Goal: Check status: Check status

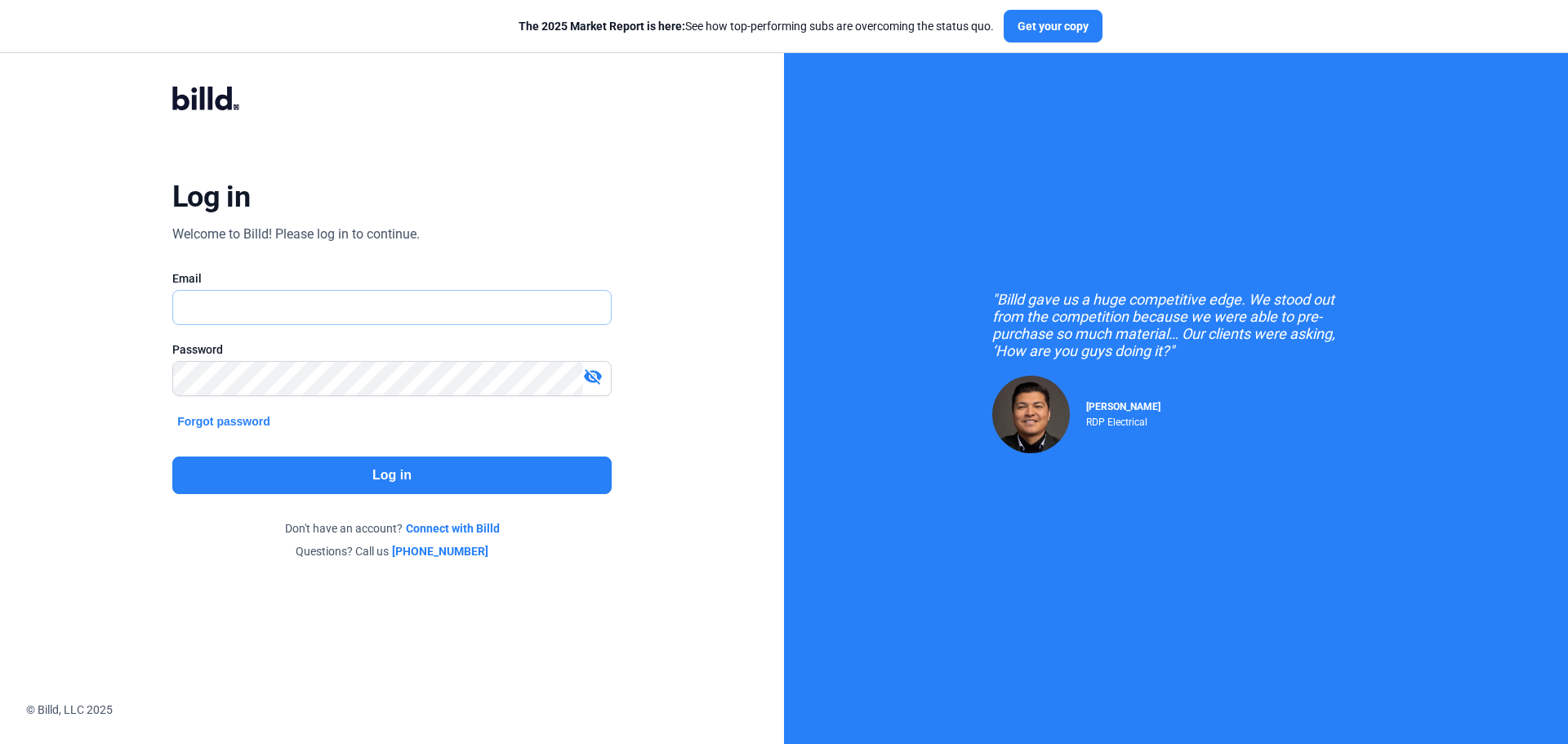
type input "[EMAIL_ADDRESS][DOMAIN_NAME]"
click at [380, 483] on button "Log in" at bounding box center [392, 476] width 440 height 38
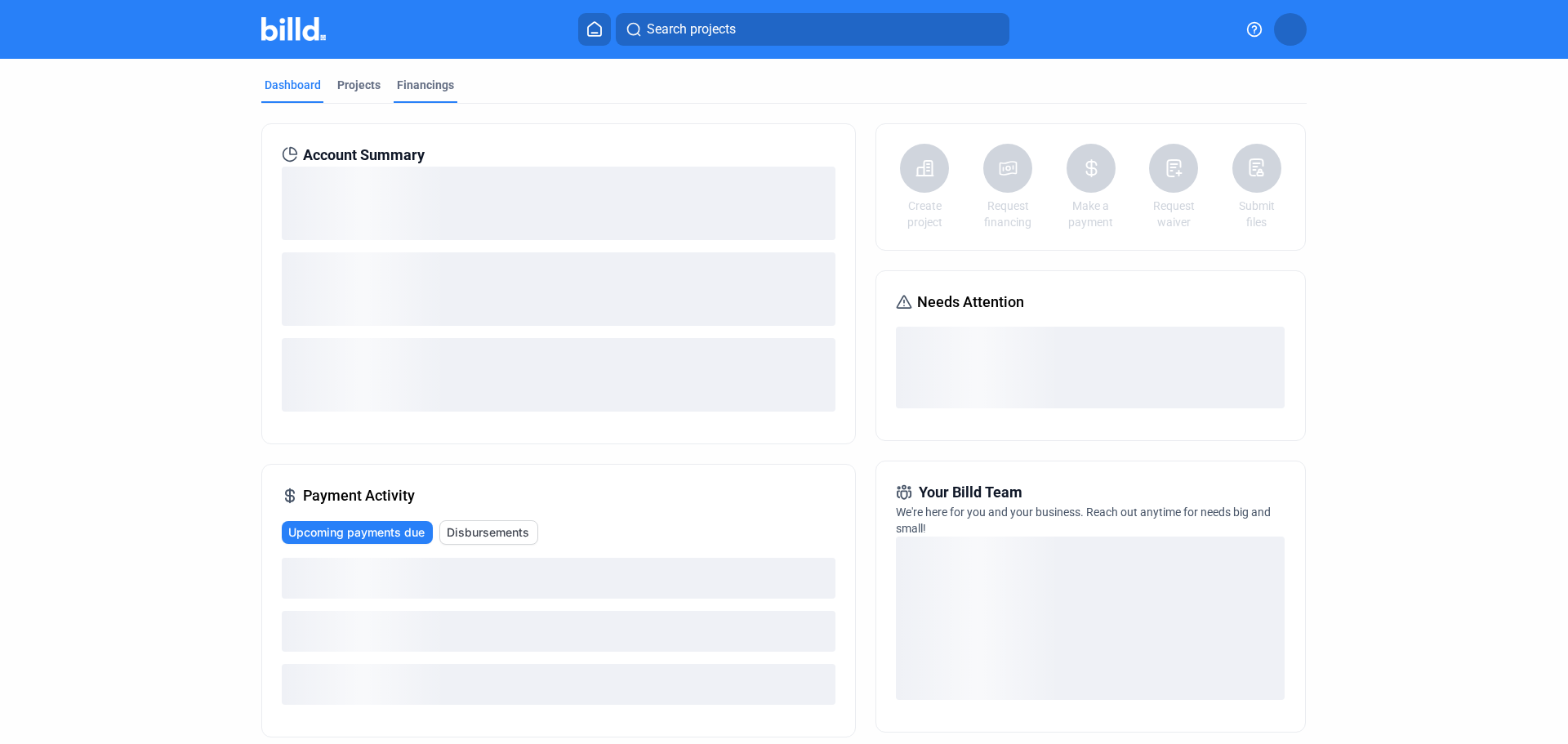
click at [427, 79] on div "Financings" at bounding box center [425, 85] width 57 height 16
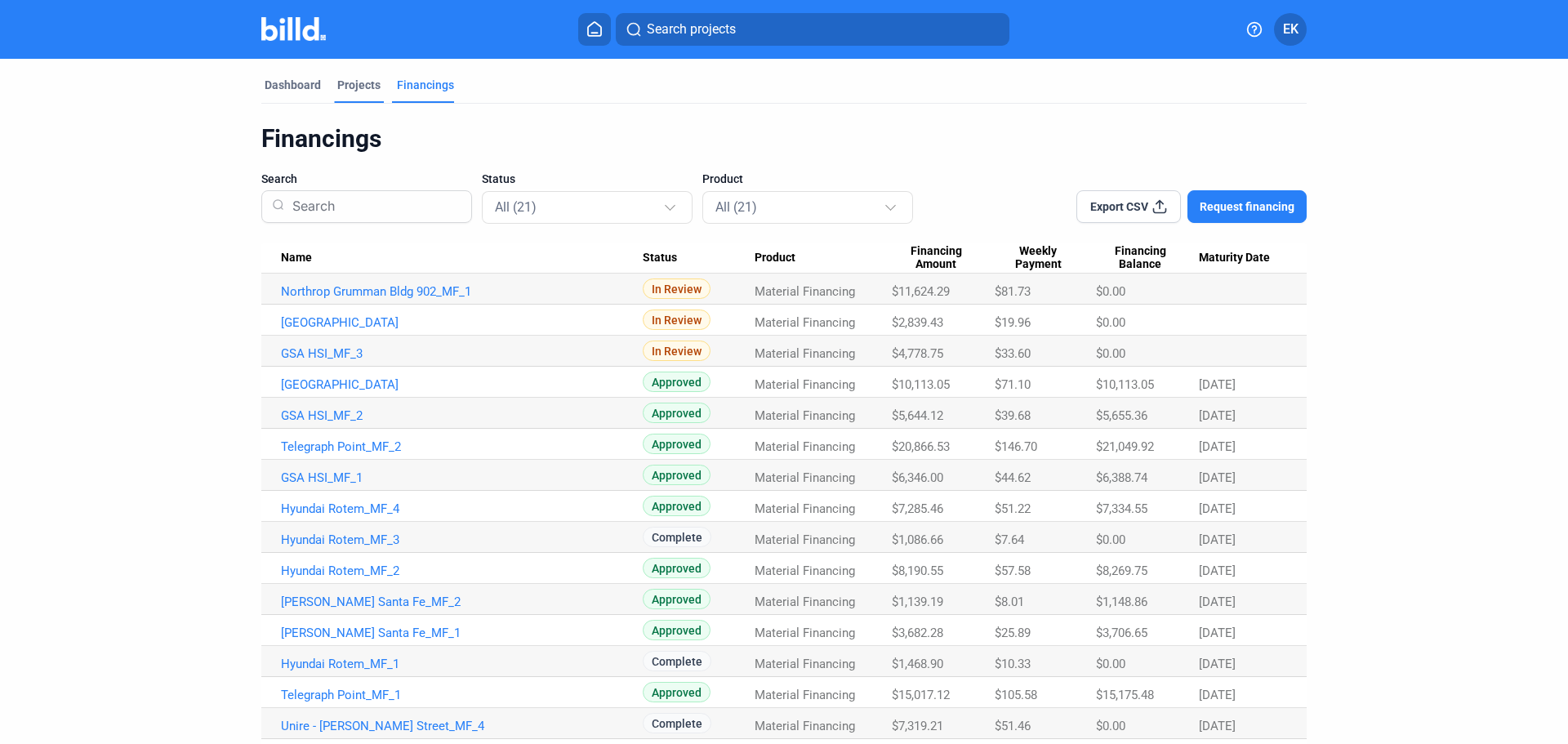
click at [351, 80] on div "Projects" at bounding box center [359, 85] width 43 height 16
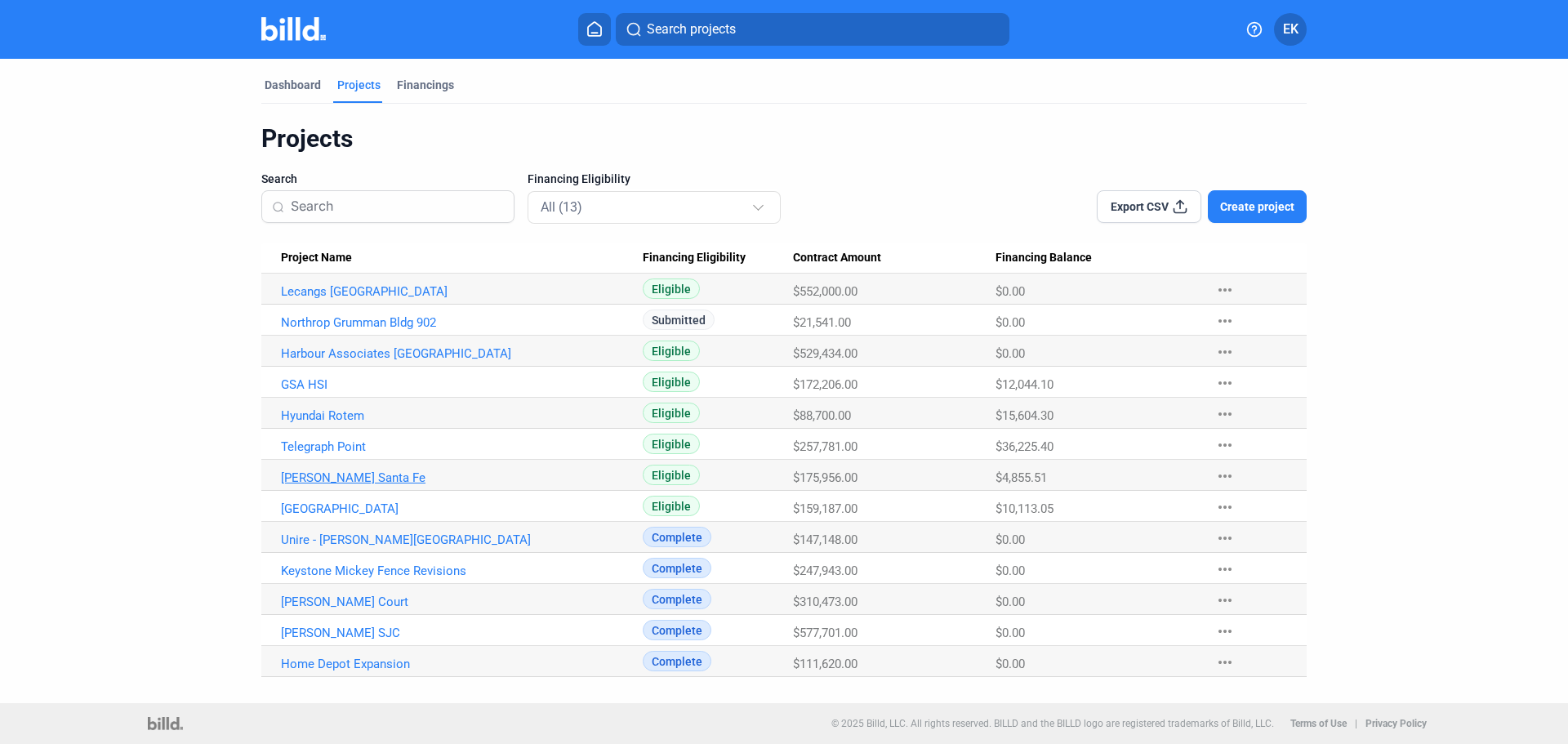
click at [348, 299] on link "[PERSON_NAME] Santa Fe" at bounding box center [462, 292] width 362 height 14
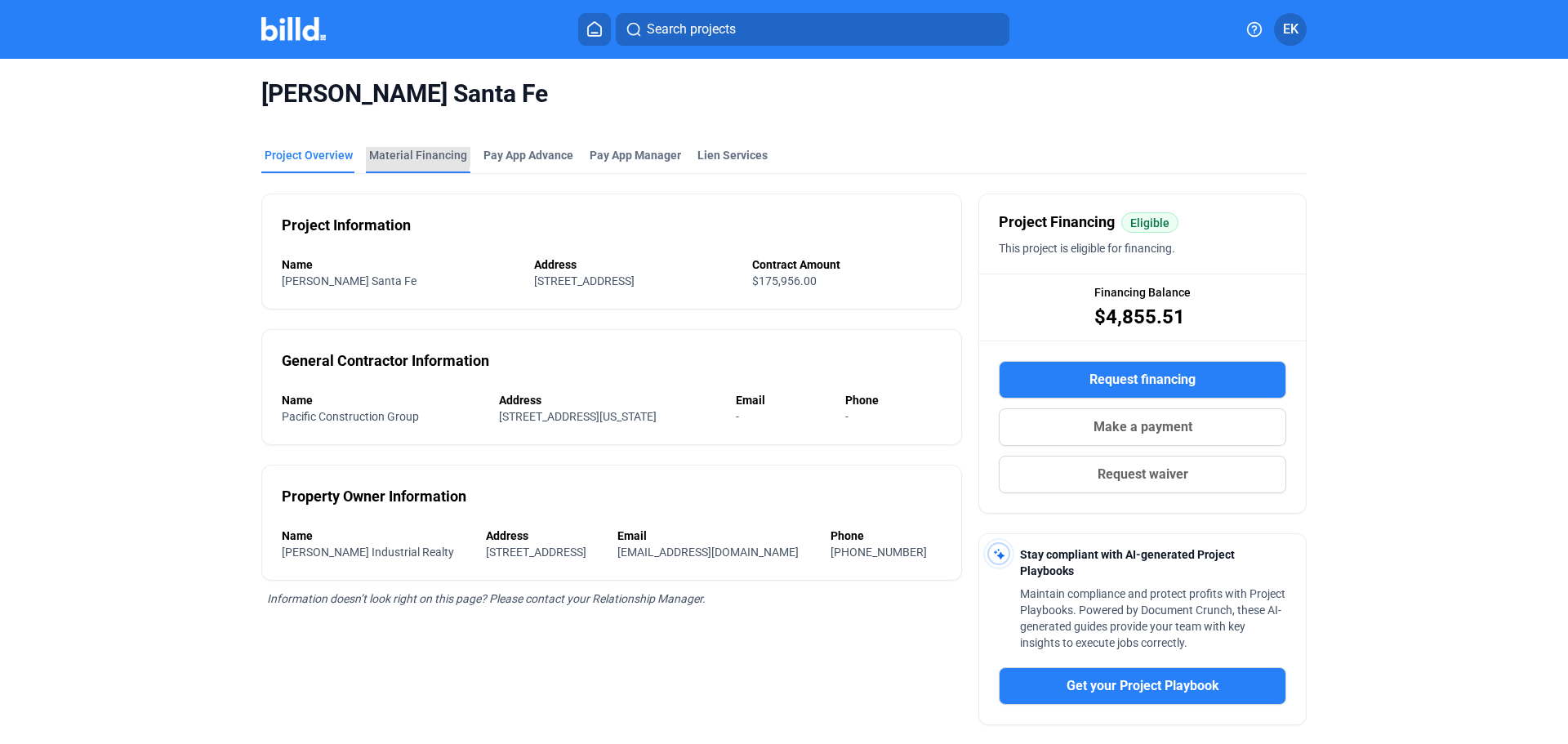
click at [406, 152] on div "Material Financing" at bounding box center [418, 155] width 98 height 16
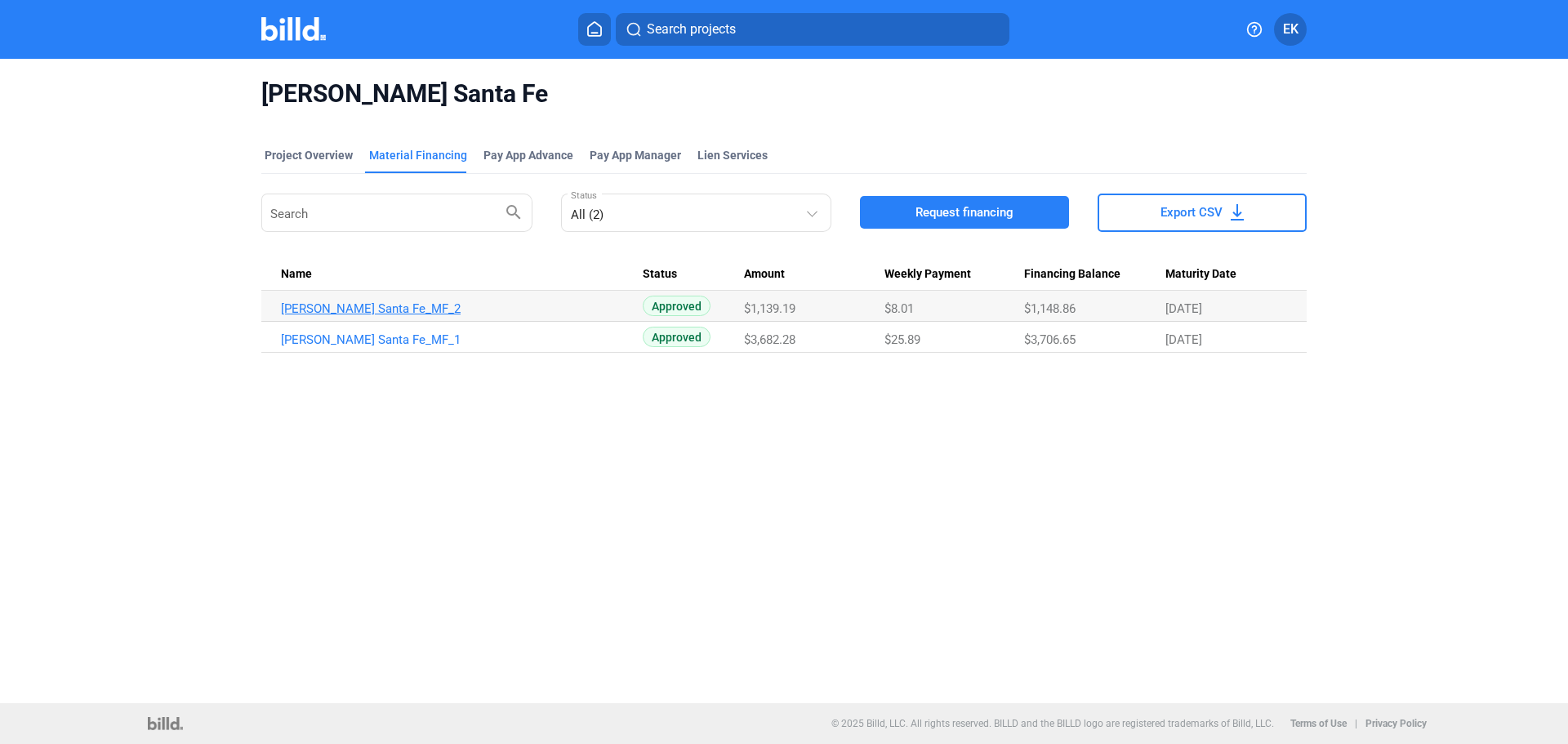
click at [360, 312] on link "[PERSON_NAME] Santa Fe_MF_2" at bounding box center [462, 309] width 362 height 14
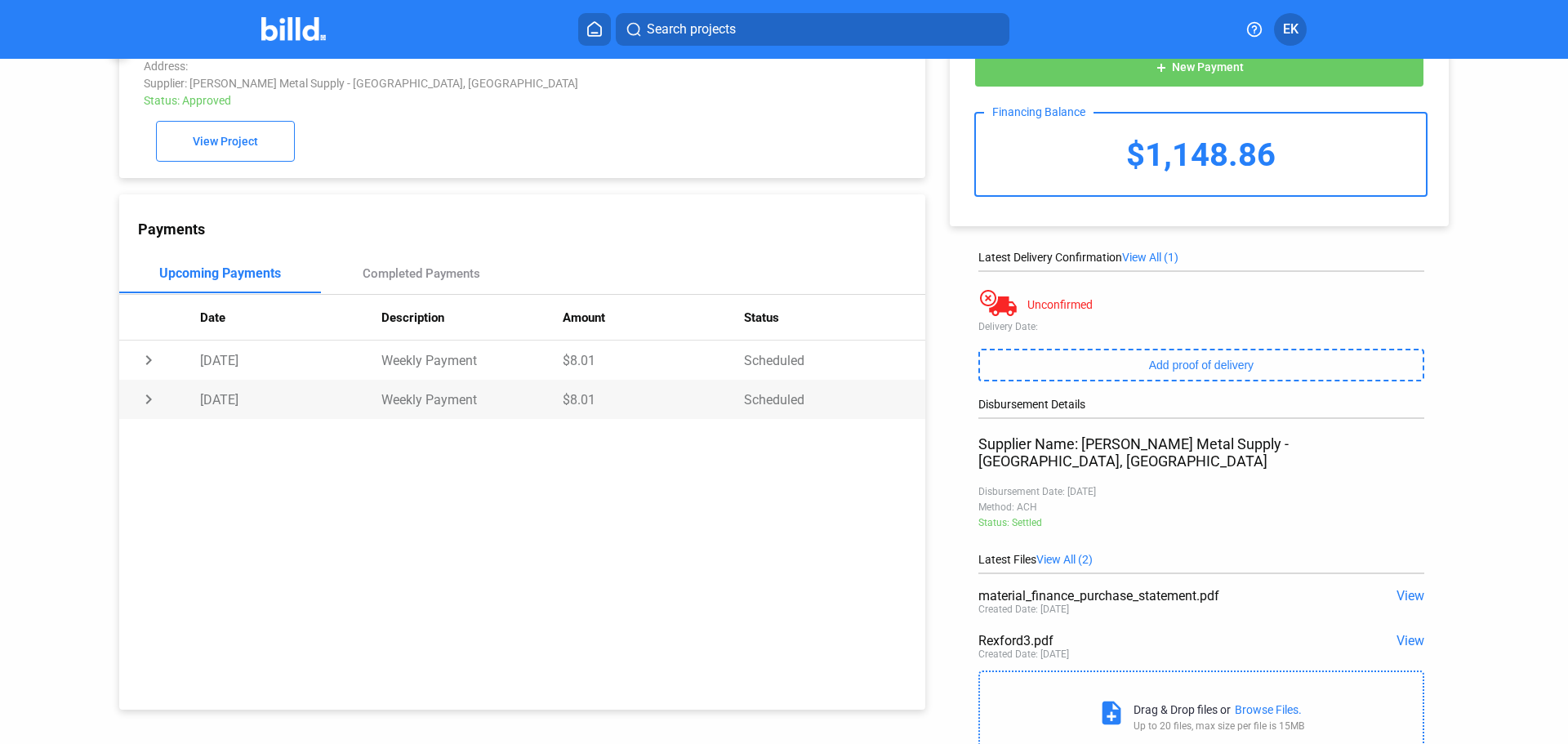
scroll to position [81, 0]
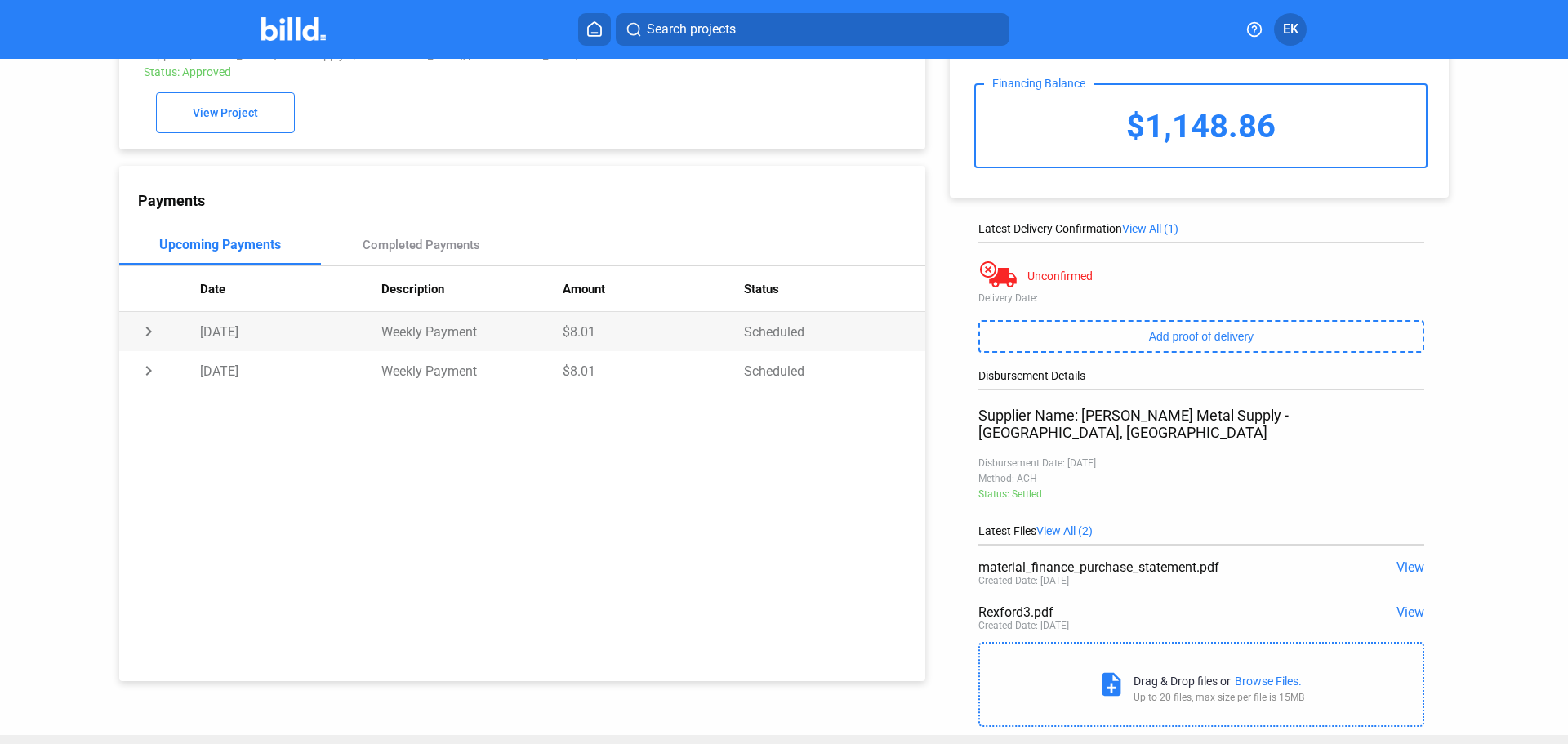
click at [145, 333] on td "chevron_right" at bounding box center [160, 330] width 81 height 39
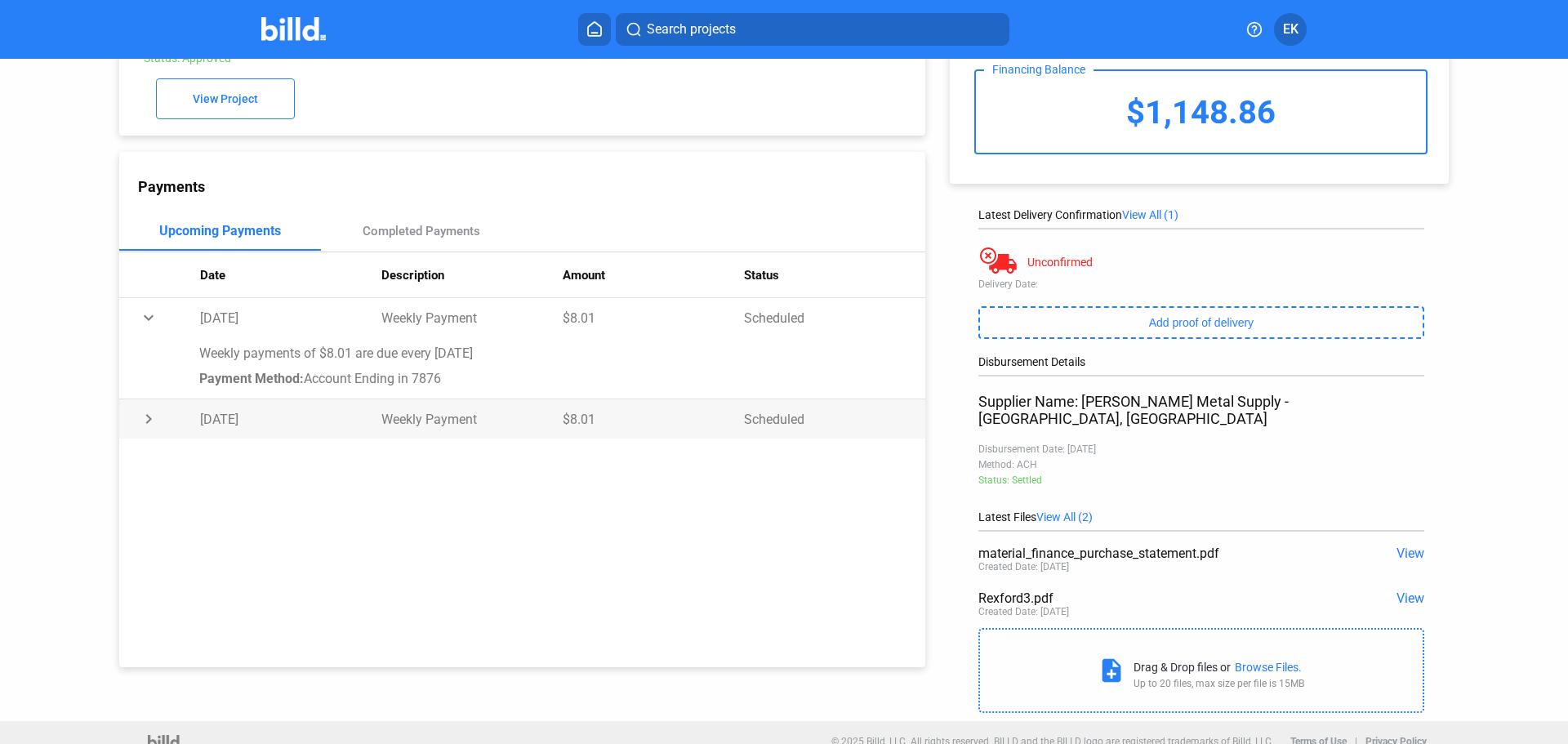
scroll to position [99, 0]
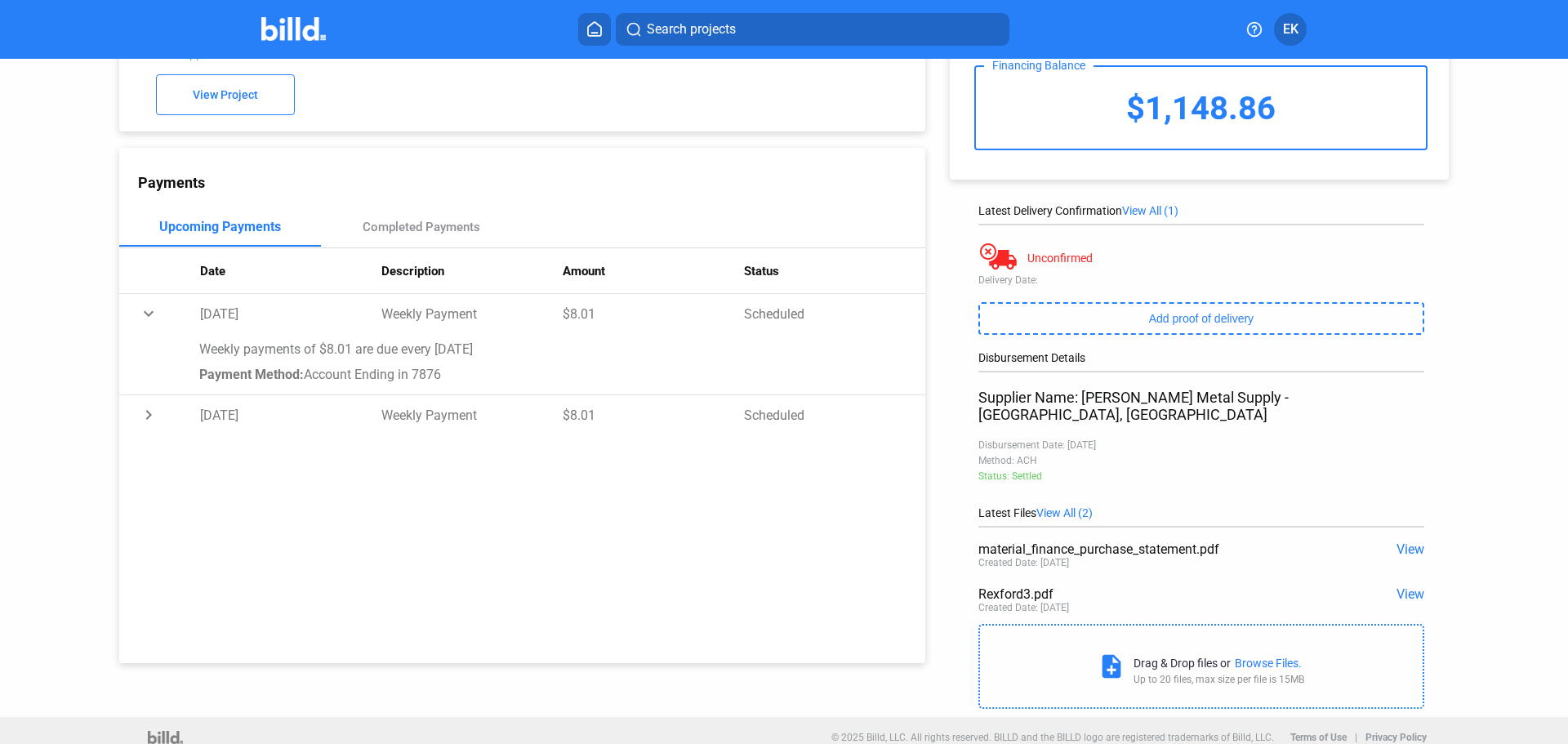
click at [1396, 542] on span "View" at bounding box center [1410, 549] width 28 height 15
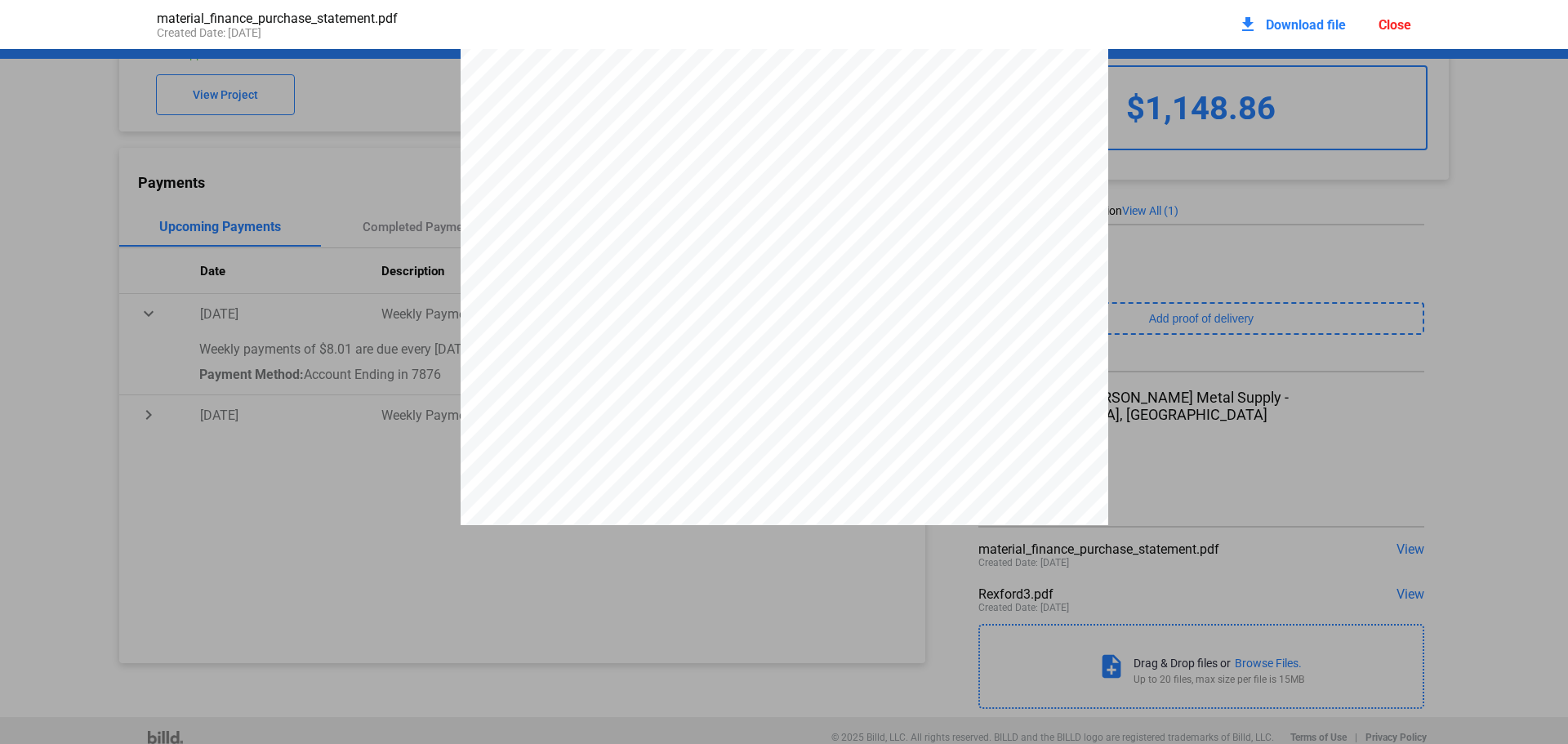
scroll to position [1633, 0]
click at [1472, 400] on div "PURCHASE STATEMENT This PURCHASE STATEMENT is being executed and delivered purs…" at bounding box center [784, 213] width 1568 height 3594
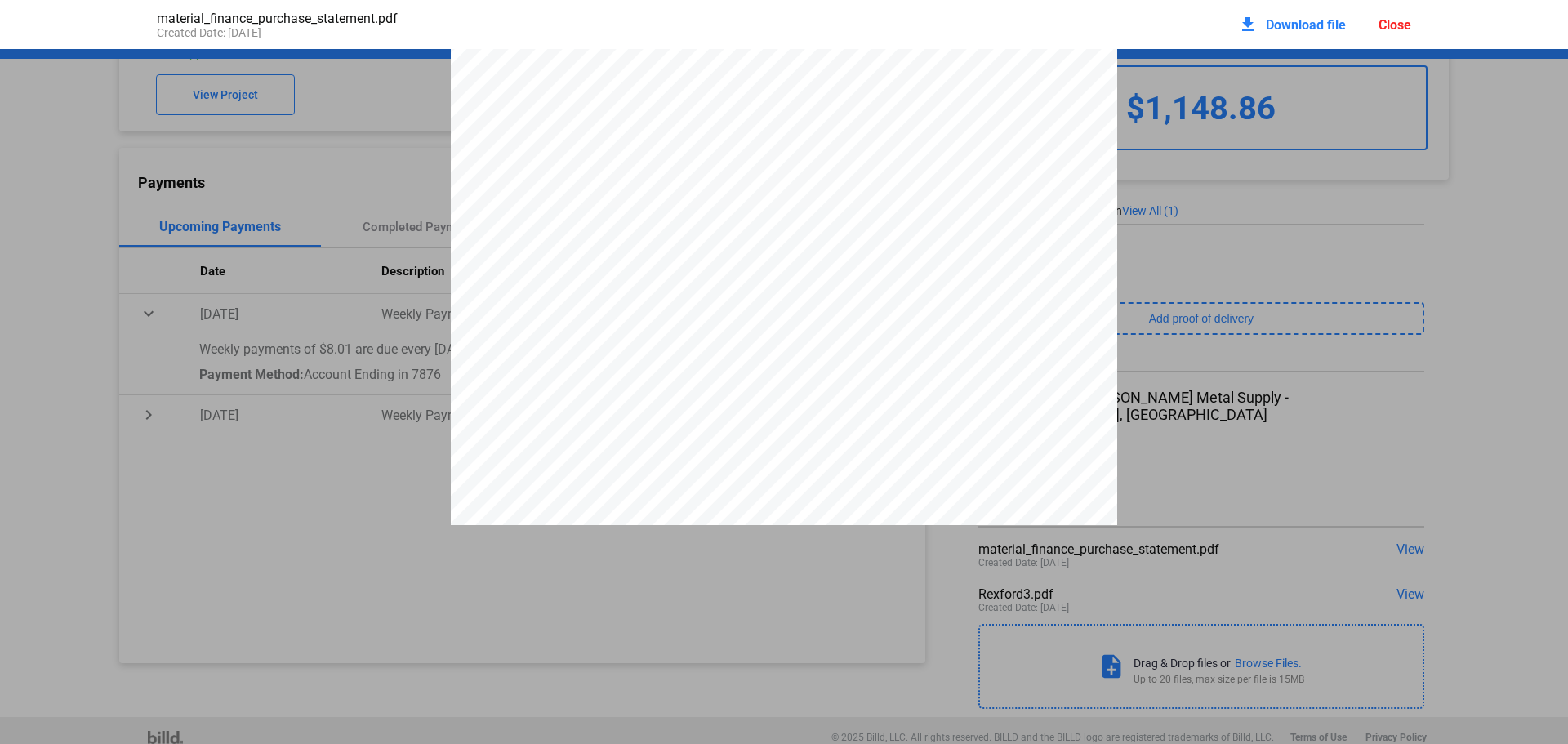
scroll to position [3014, 0]
drag, startPoint x: 1282, startPoint y: 377, endPoint x: 630, endPoint y: 286, distance: 658.3
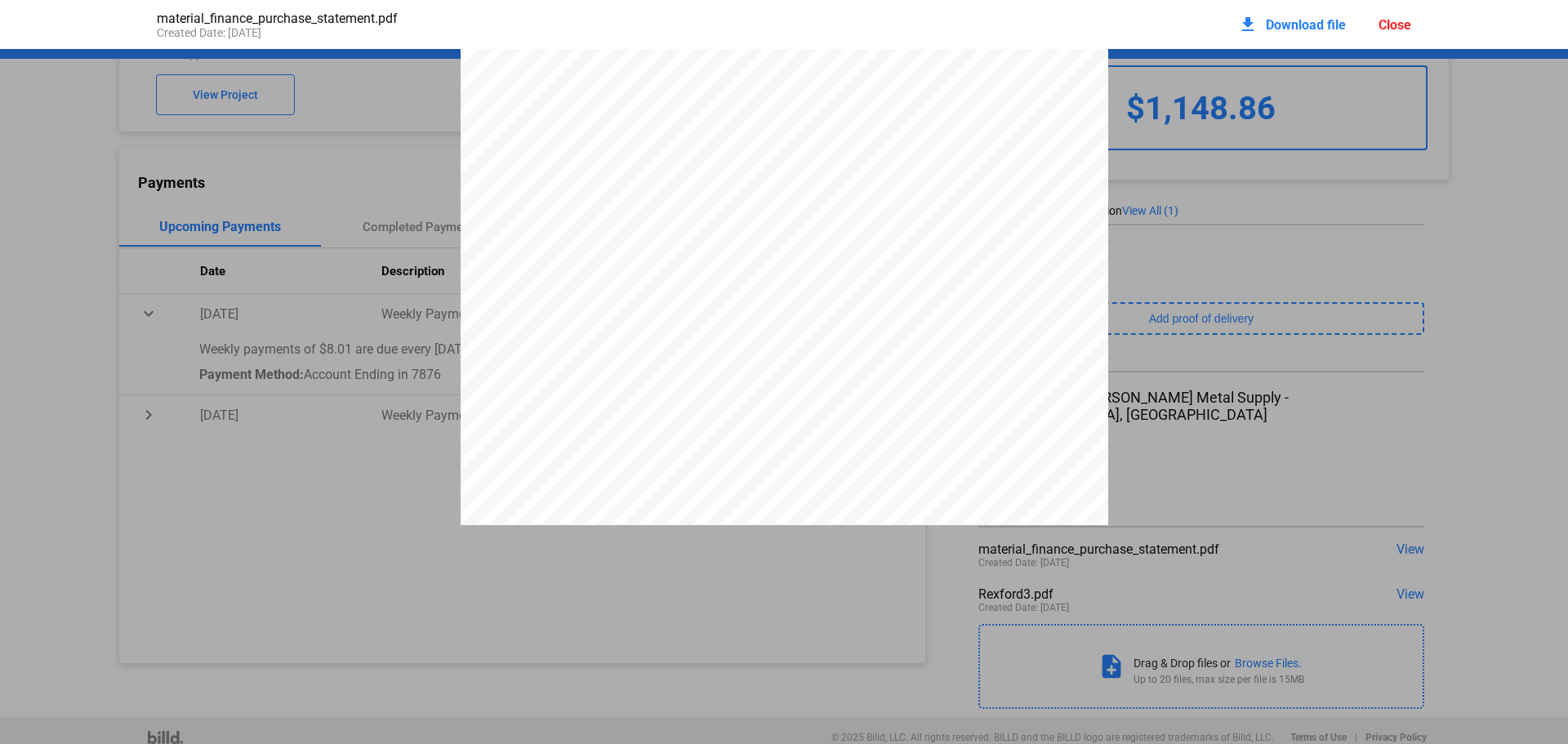
scroll to position [0, 0]
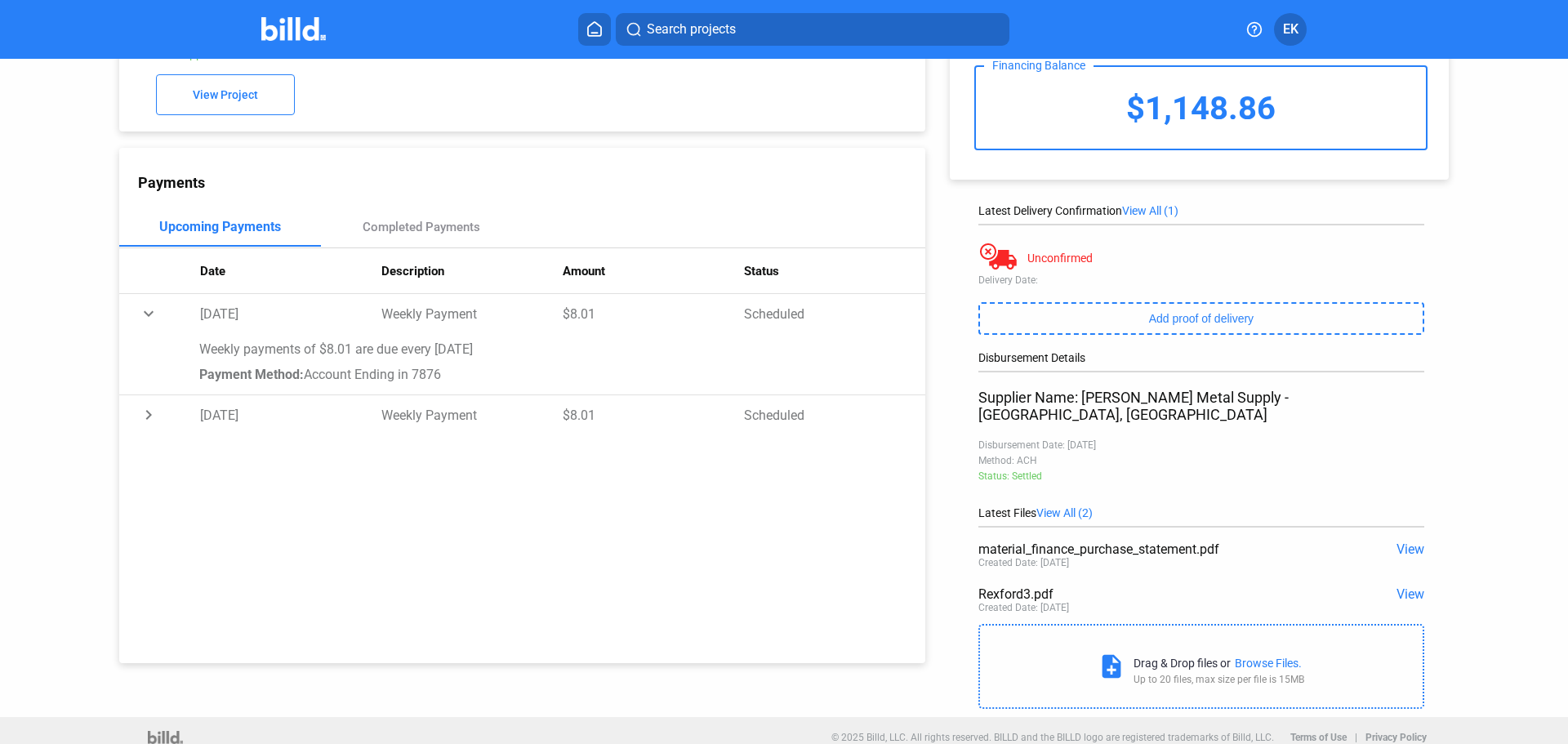
click at [1398, 586] on span "View" at bounding box center [1410, 593] width 28 height 15
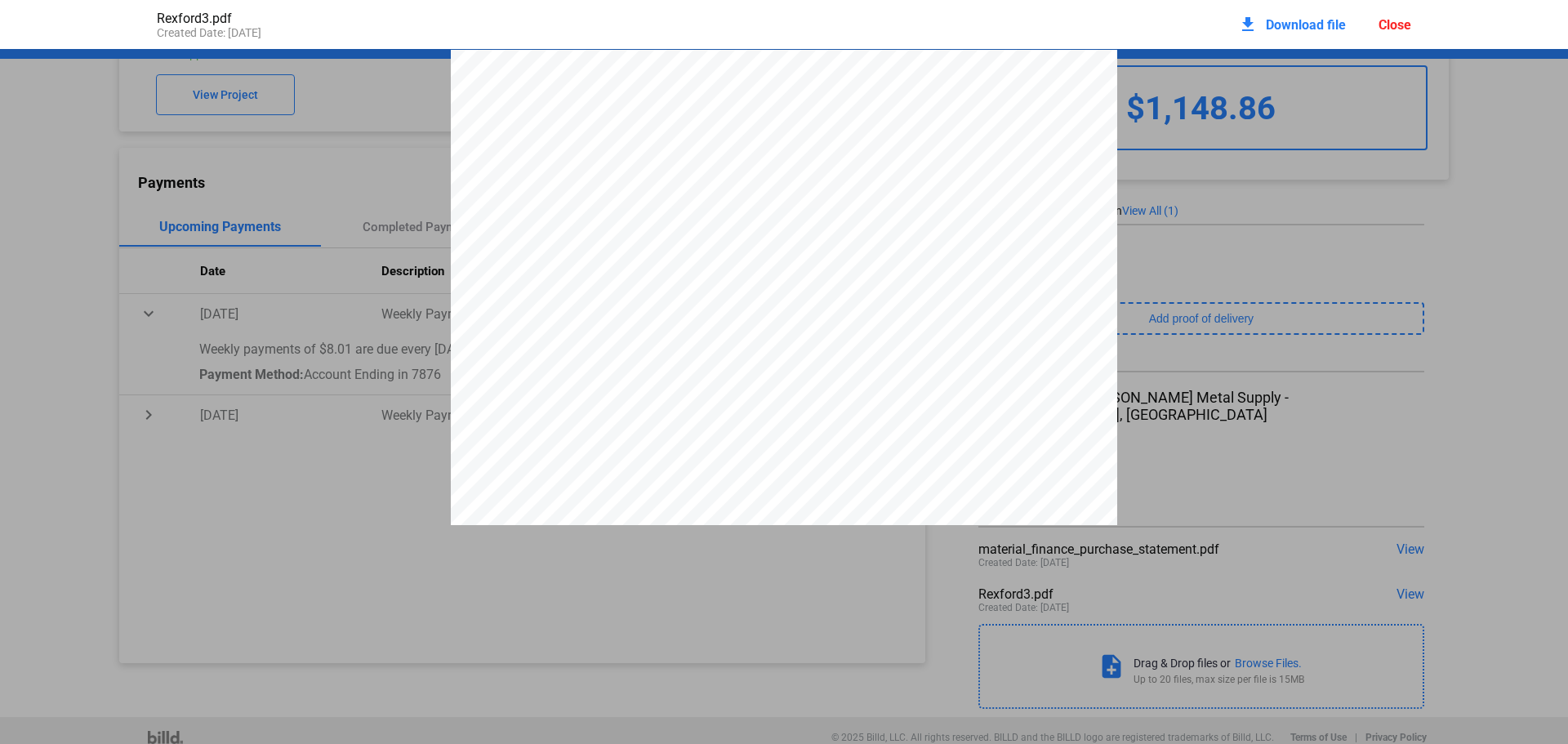
click at [1359, 380] on div at bounding box center [784, 480] width 1568 height 862
click at [303, 452] on div at bounding box center [784, 93] width 1568 height 862
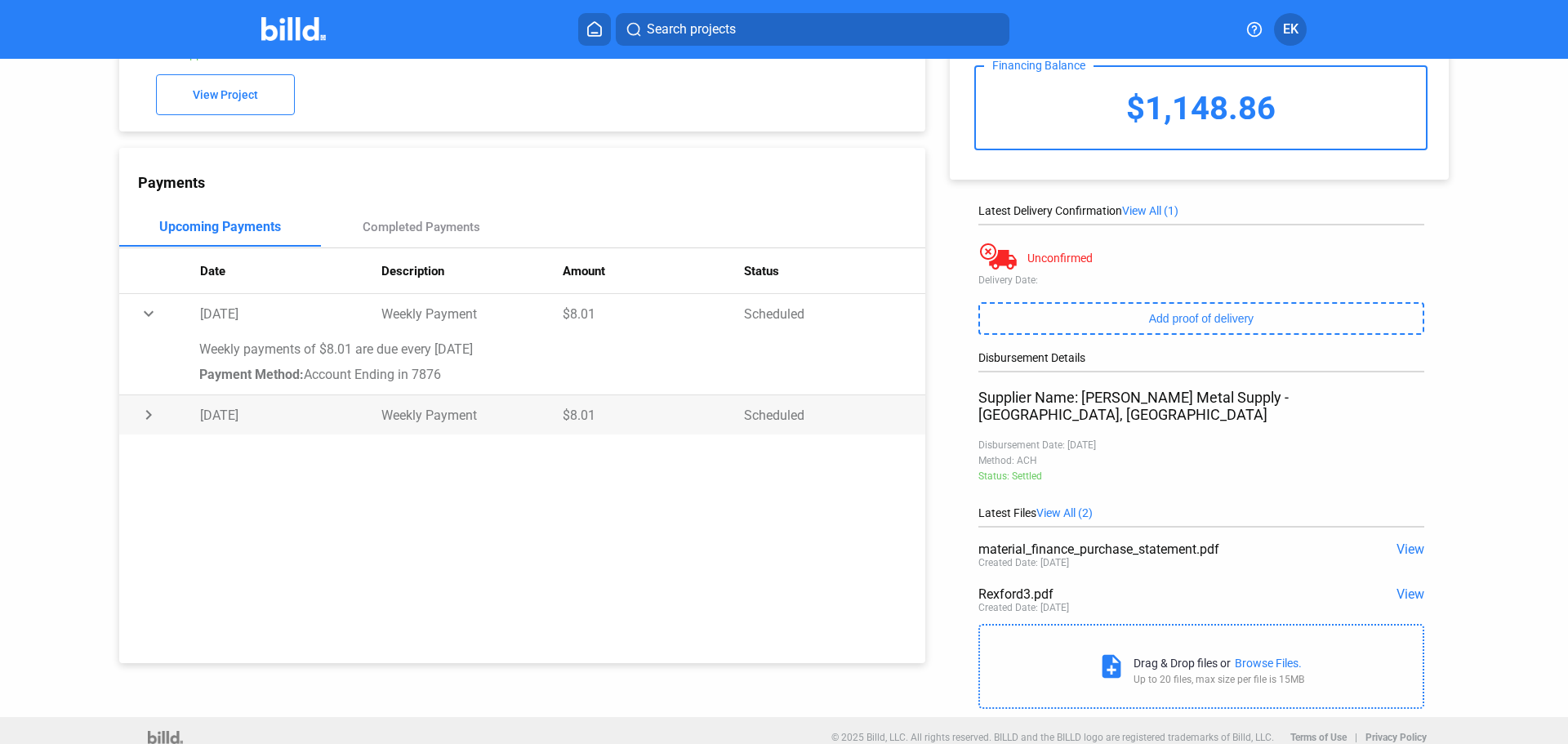
click at [145, 333] on td "chevron_right" at bounding box center [160, 313] width 81 height 39
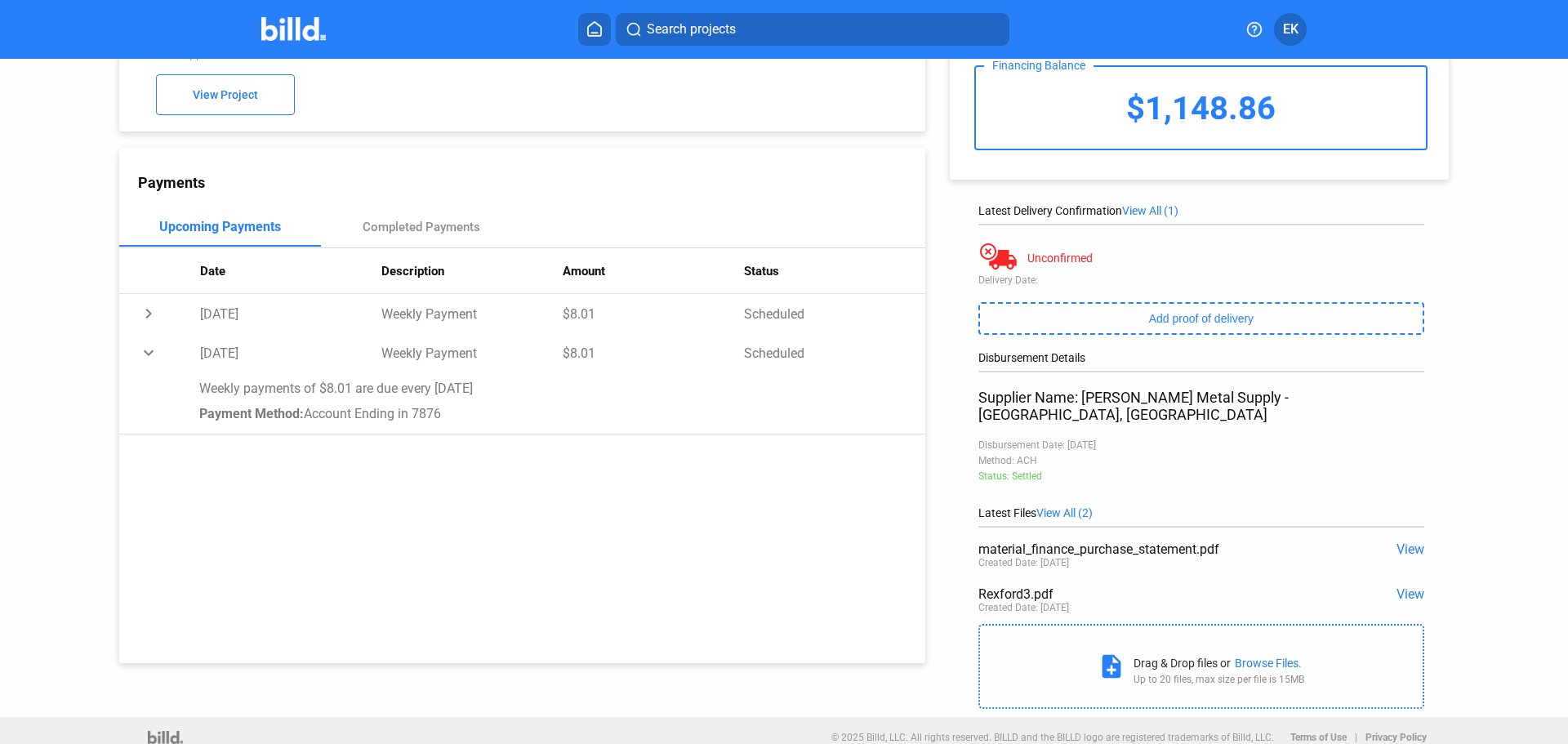
click at [605, 410] on div "Payment Method: Account Ending in 7876" at bounding box center [553, 413] width 706 height 15
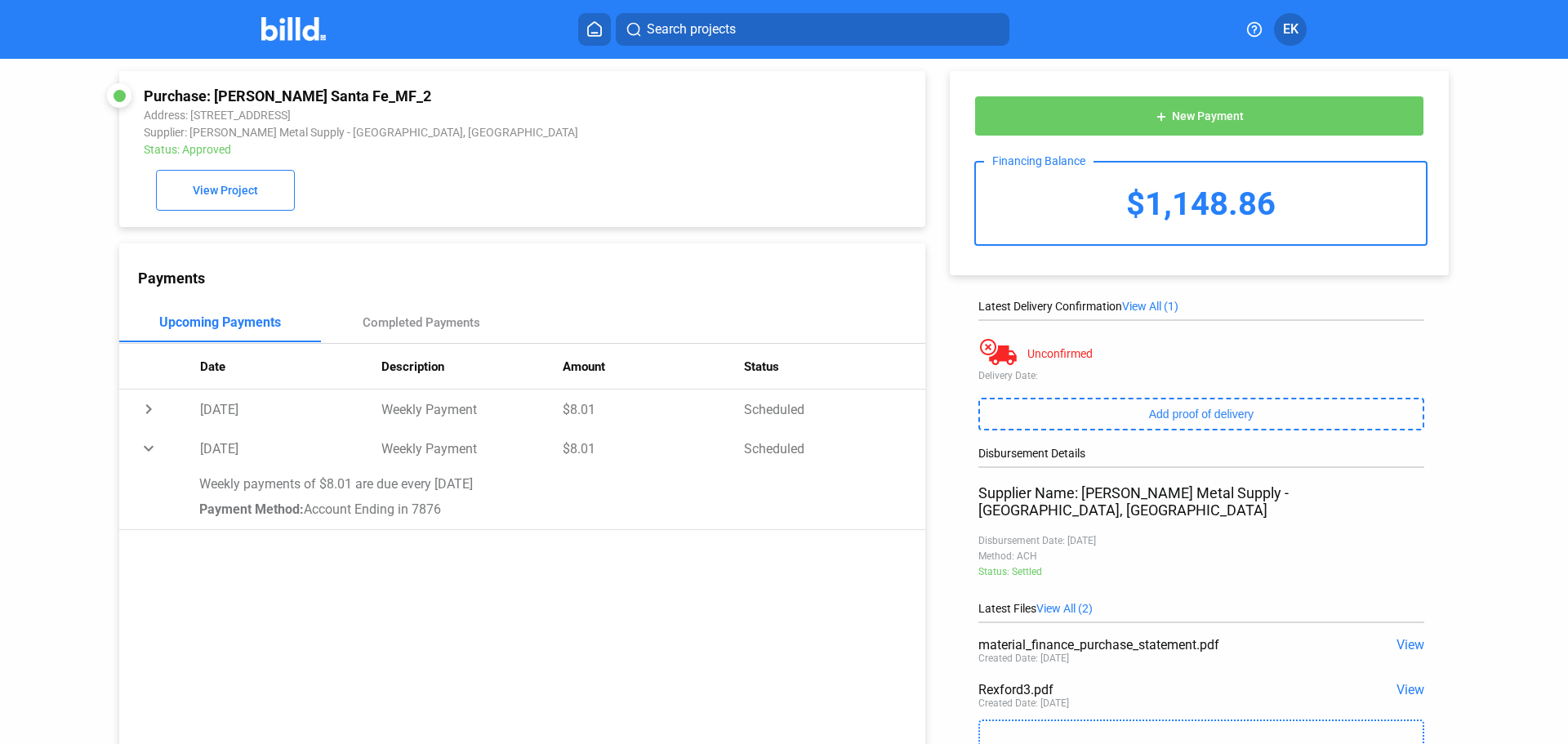
scroll to position [0, 0]
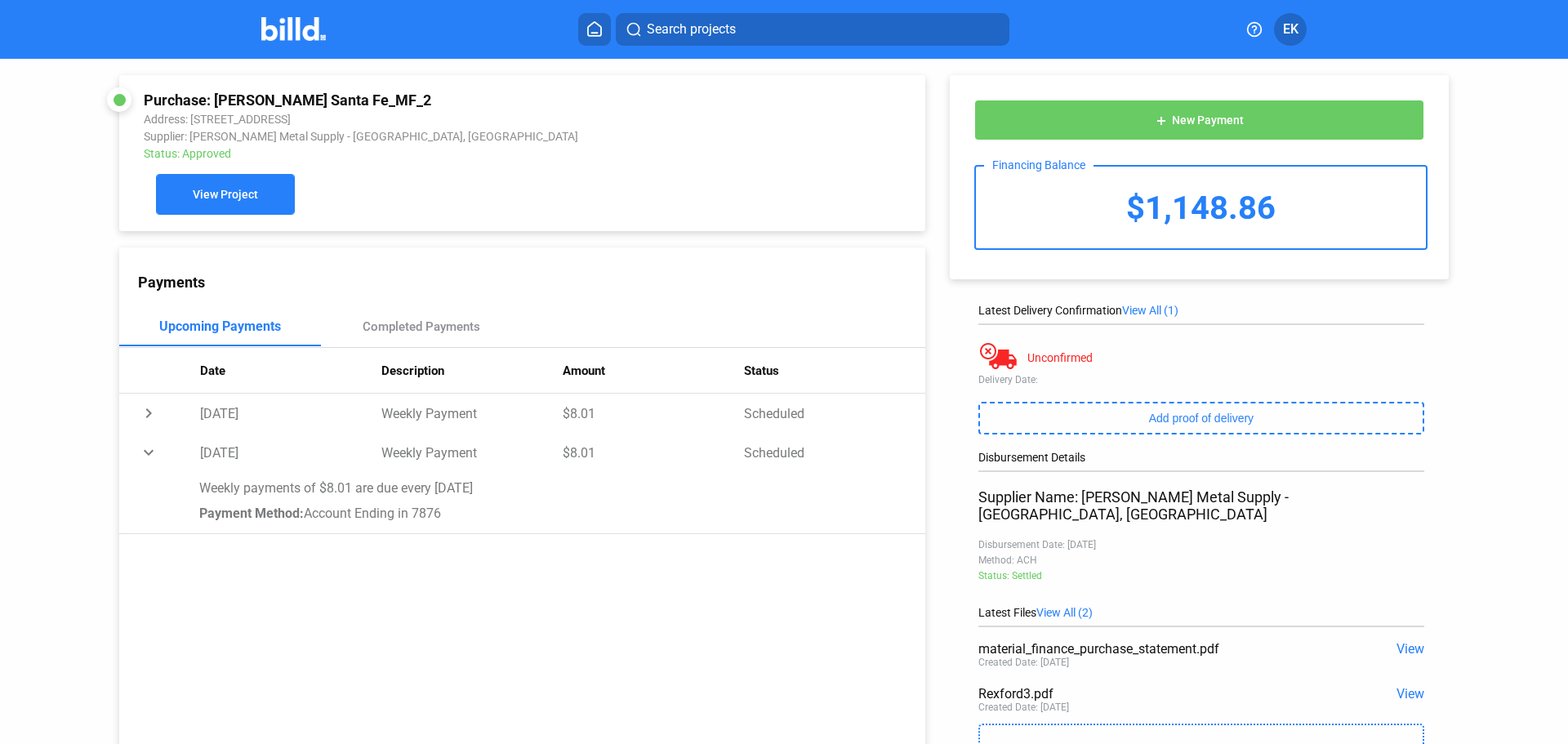
click at [217, 201] on span "View Project" at bounding box center [225, 195] width 65 height 13
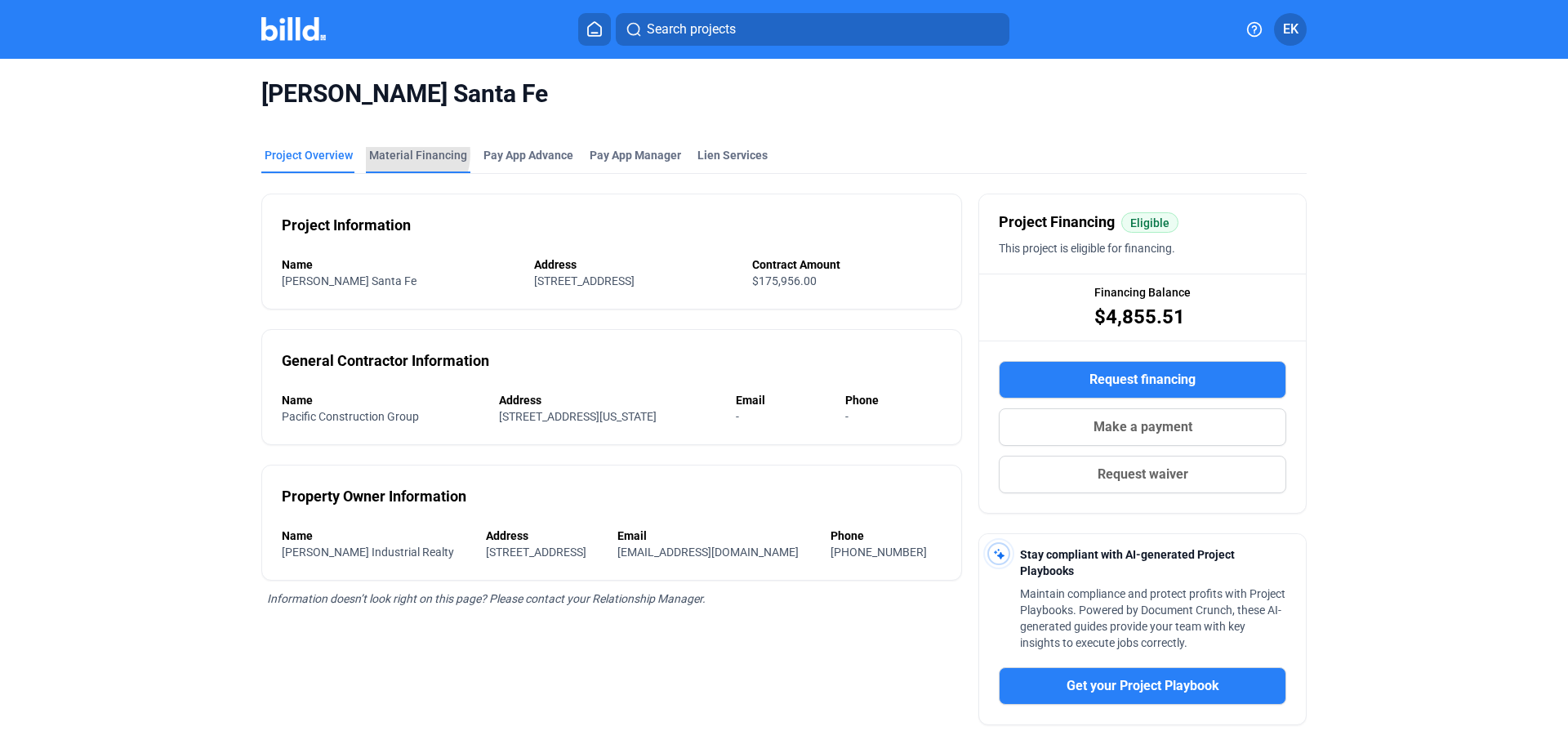
click at [397, 153] on div "Material Financing" at bounding box center [418, 155] width 98 height 16
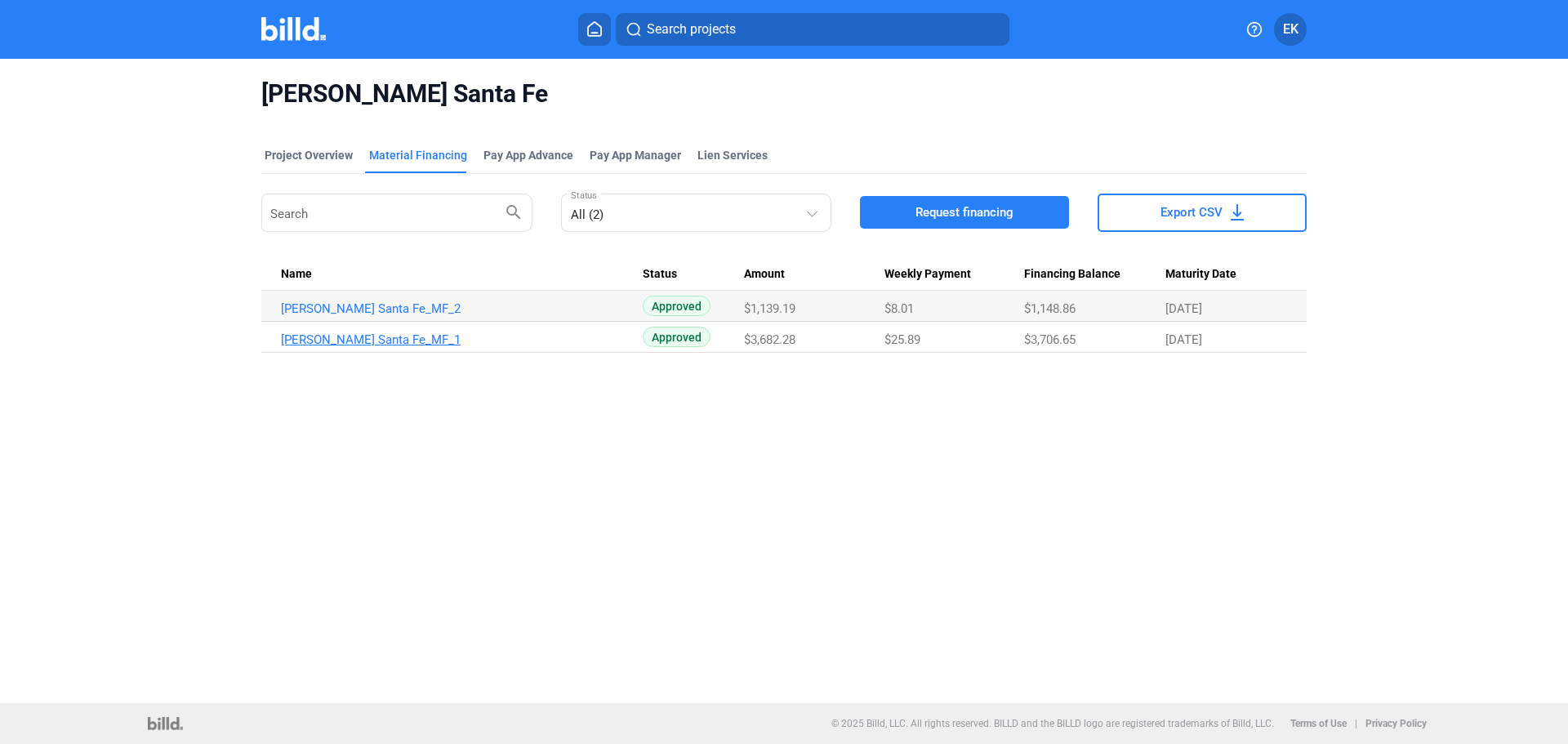
click at [319, 316] on link "[PERSON_NAME] Santa Fe_MF_1" at bounding box center [462, 309] width 362 height 14
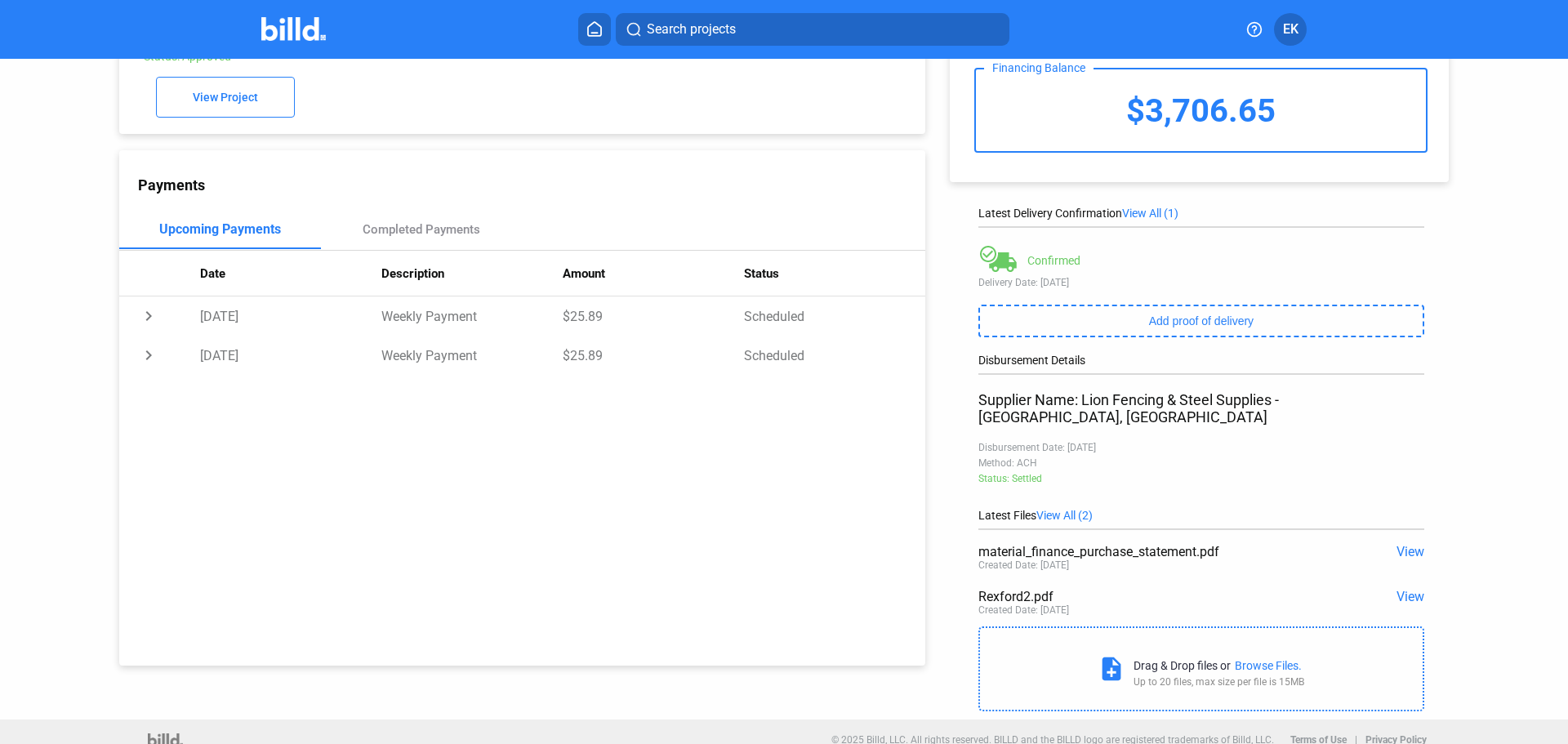
scroll to position [99, 0]
click at [1405, 542] on span "View" at bounding box center [1410, 549] width 28 height 15
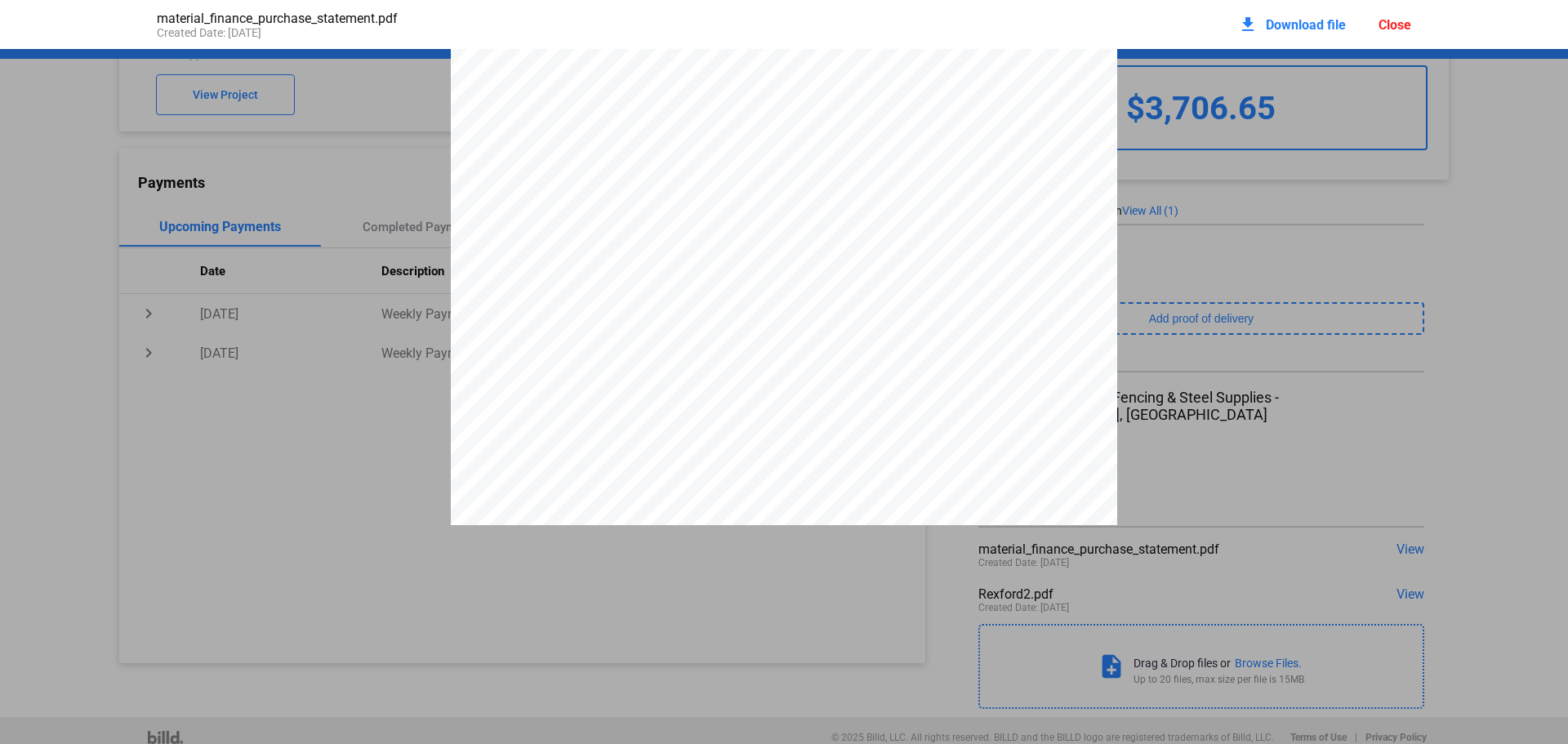
scroll to position [2702, 0]
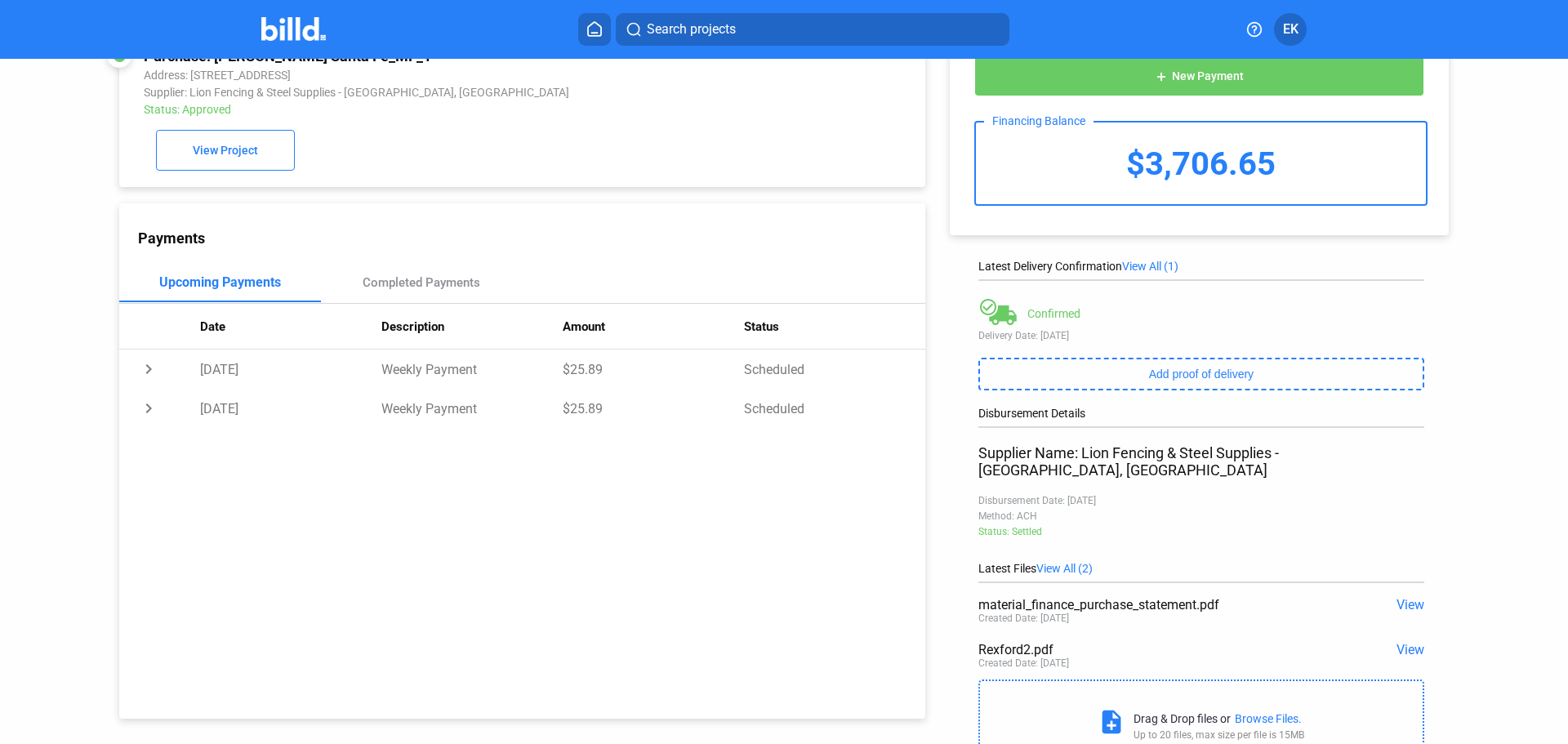
scroll to position [0, 0]
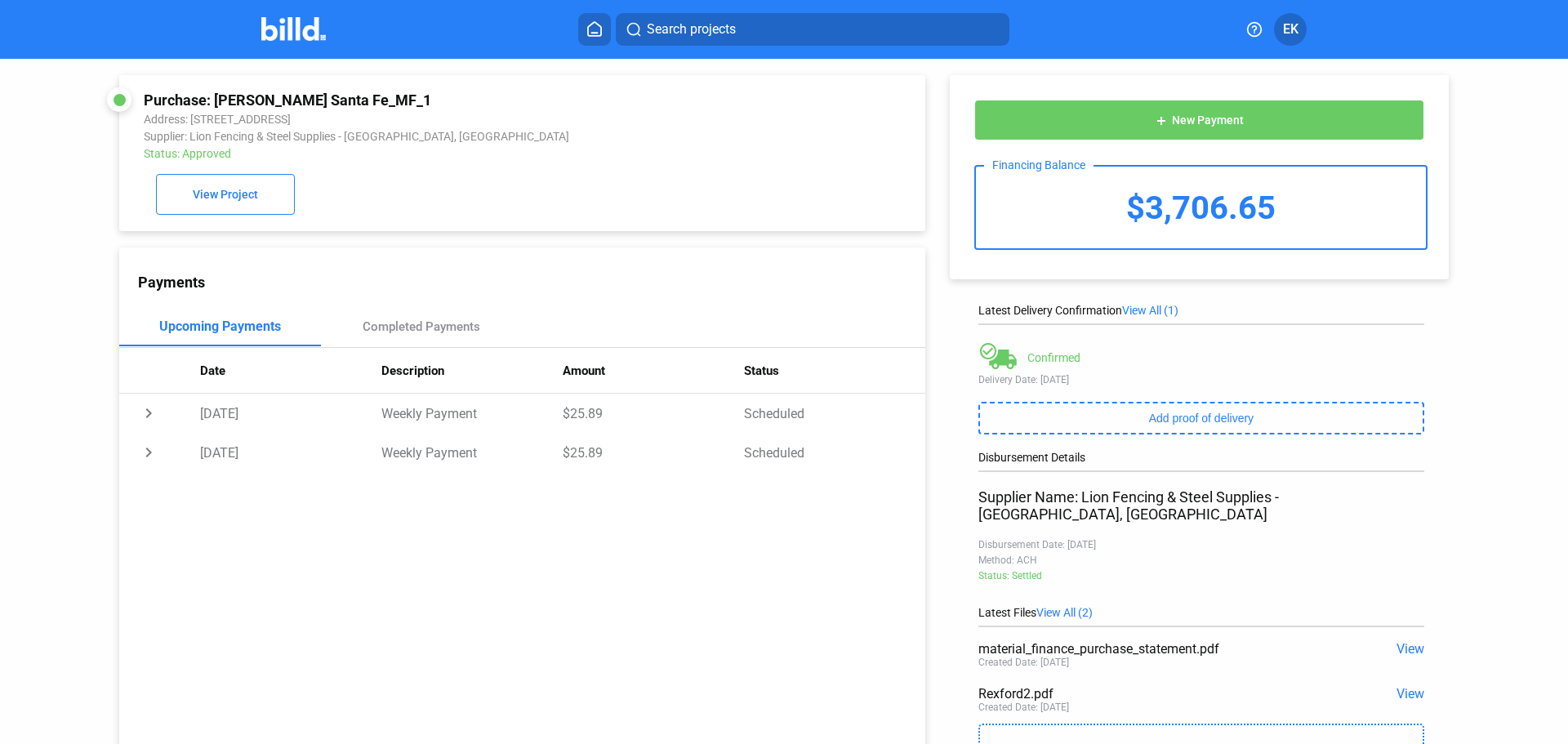
click at [1290, 24] on span "EK" at bounding box center [1291, 30] width 15 height 20
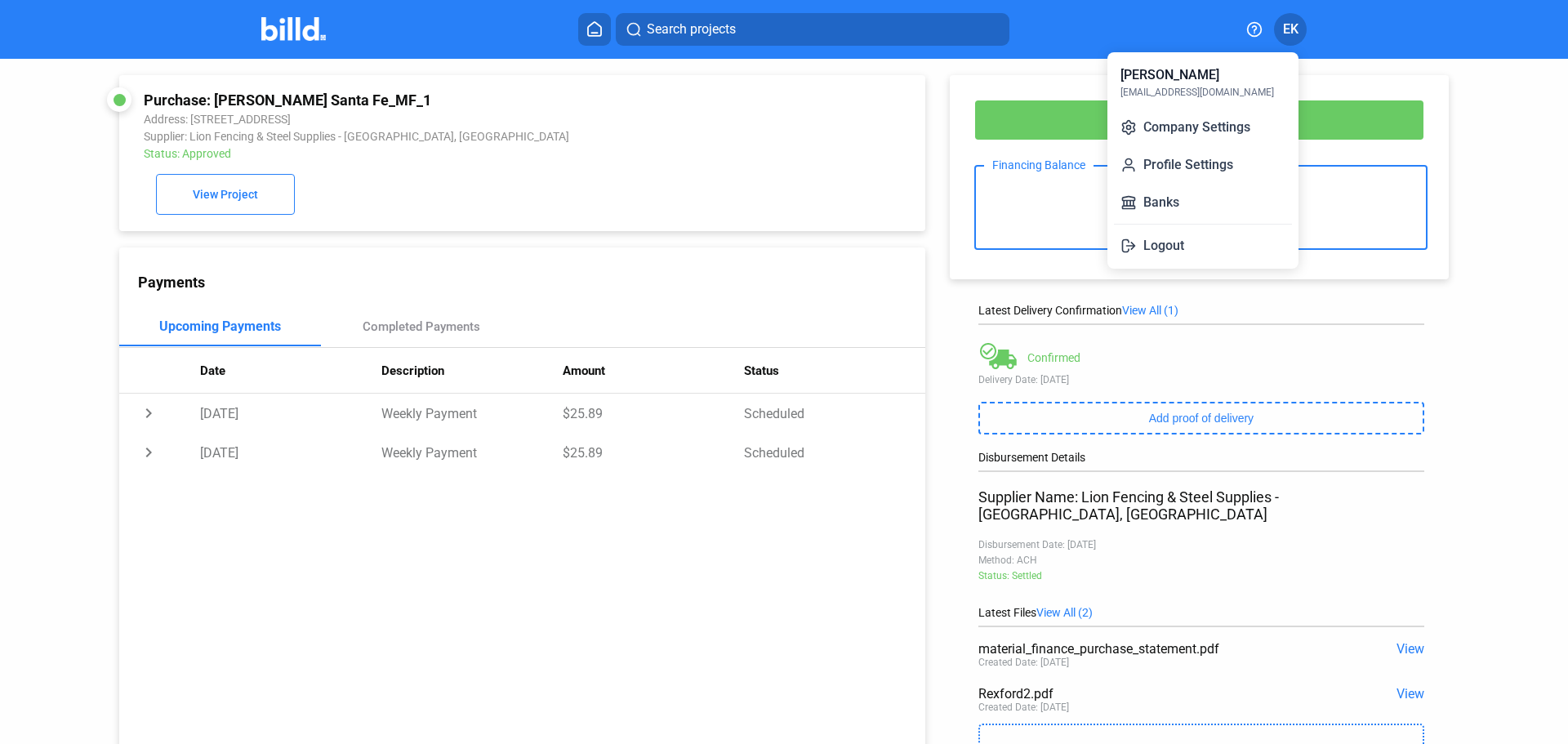
click at [285, 20] on div at bounding box center [784, 372] width 1568 height 744
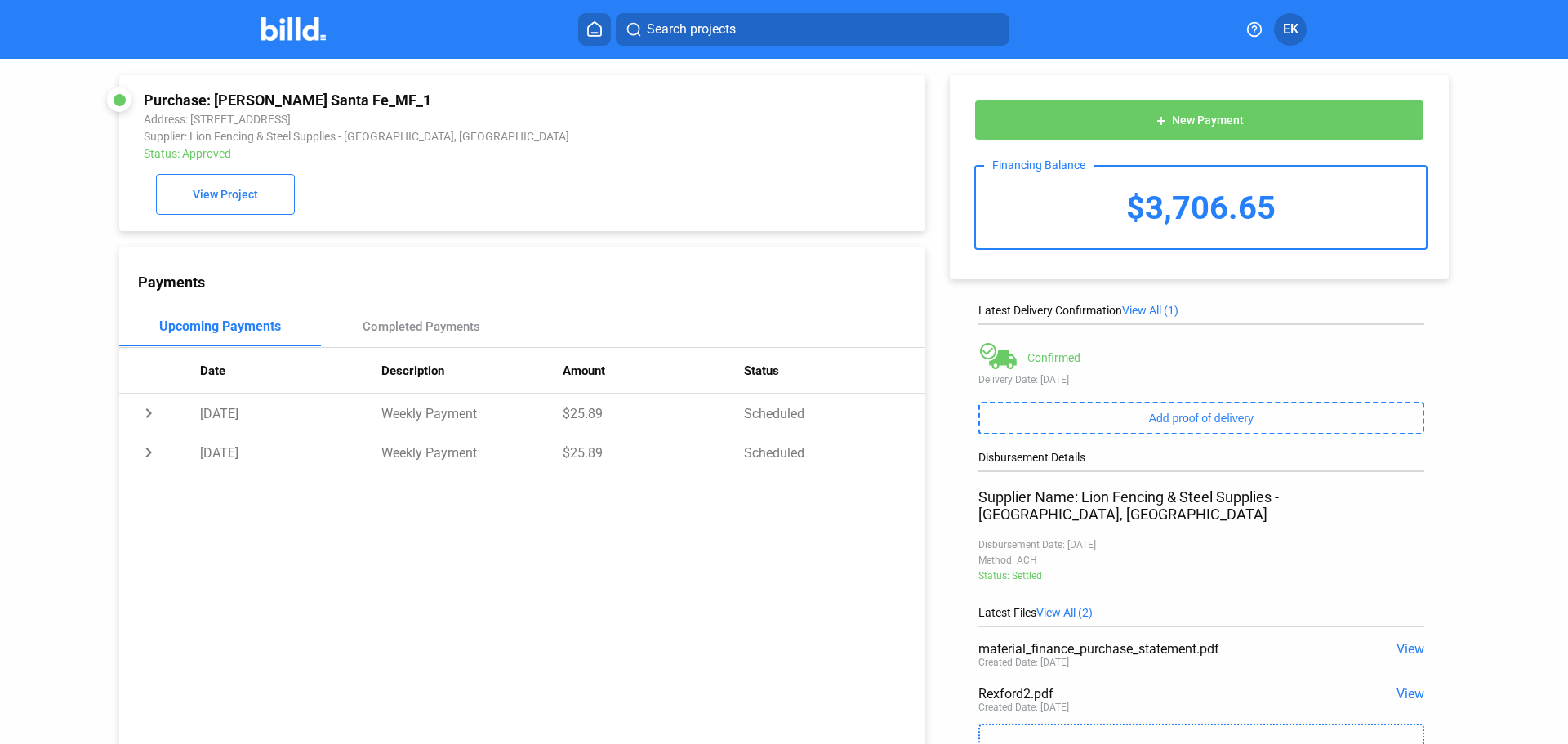
click at [287, 39] on img at bounding box center [293, 29] width 64 height 23
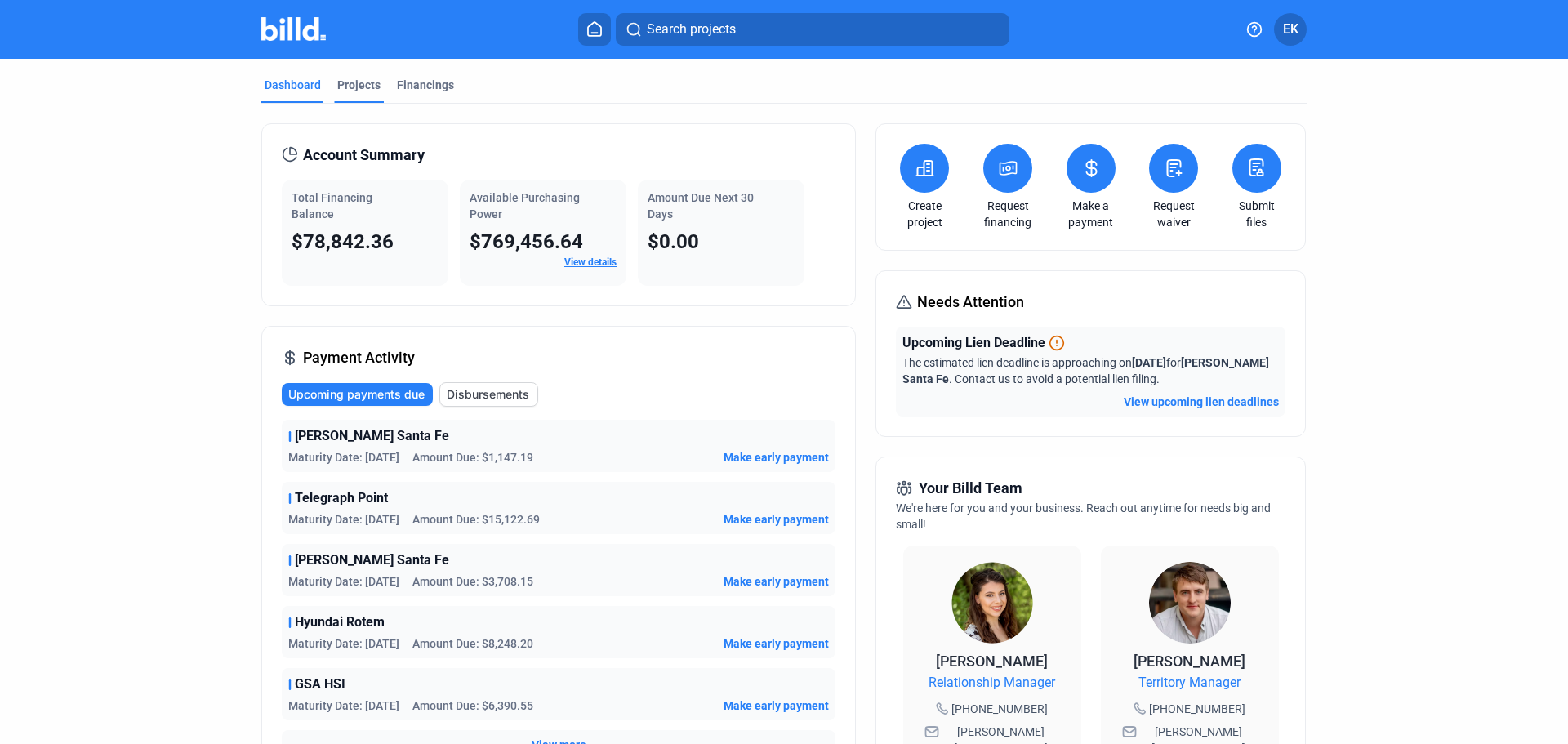
click at [346, 79] on div "Projects" at bounding box center [359, 85] width 43 height 16
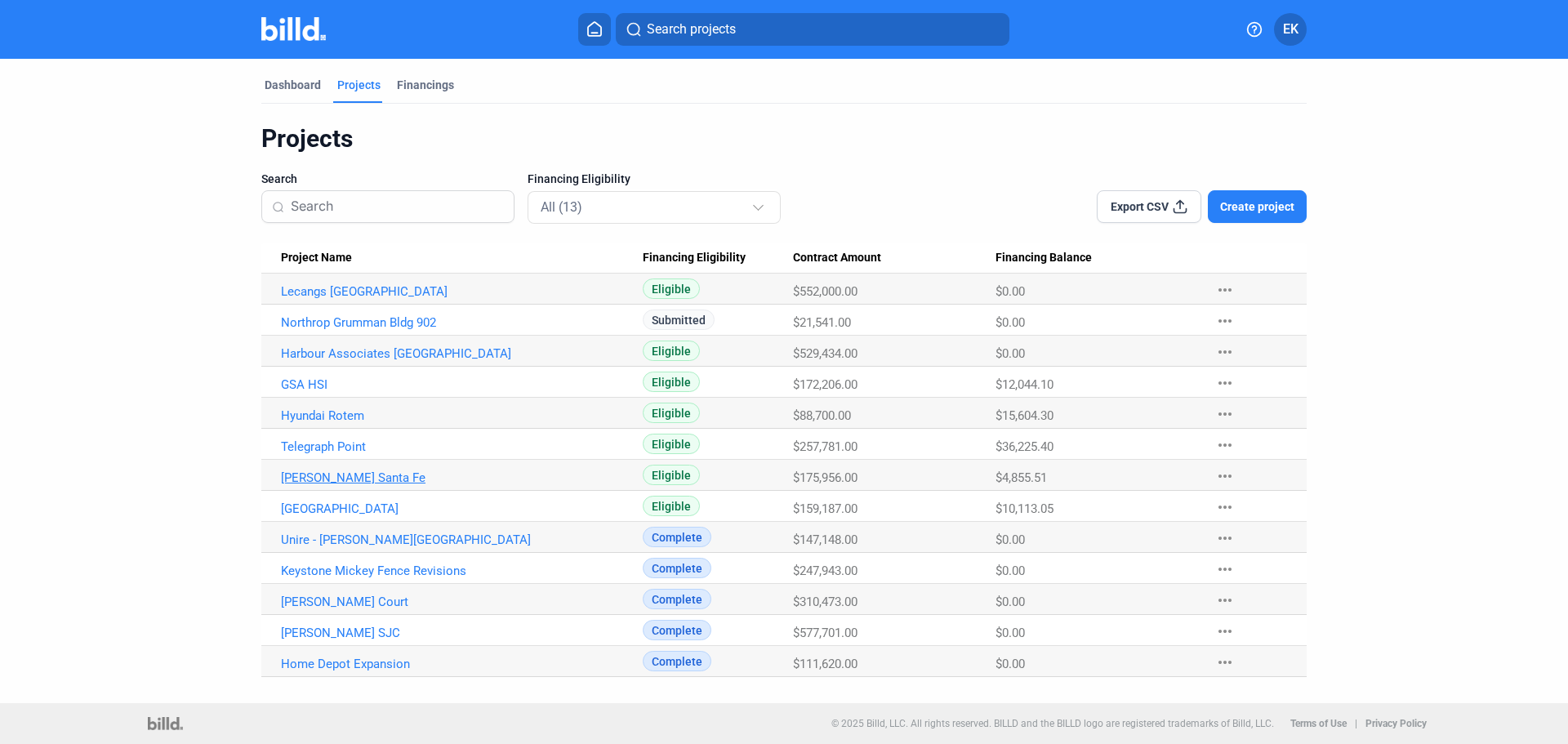
click at [321, 299] on link "[PERSON_NAME] Santa Fe" at bounding box center [462, 292] width 362 height 14
